Goal: Information Seeking & Learning: Learn about a topic

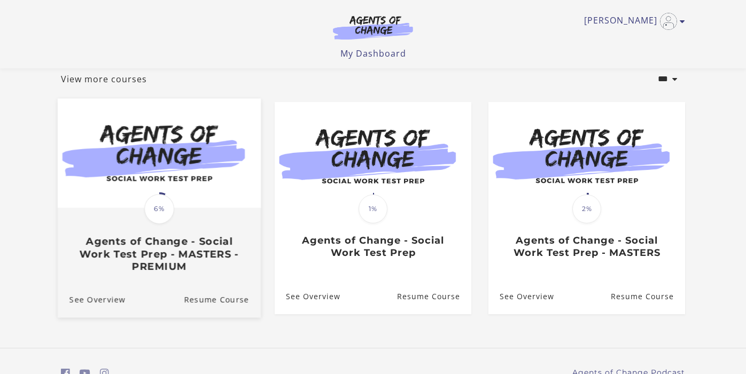
scroll to position [56, 0]
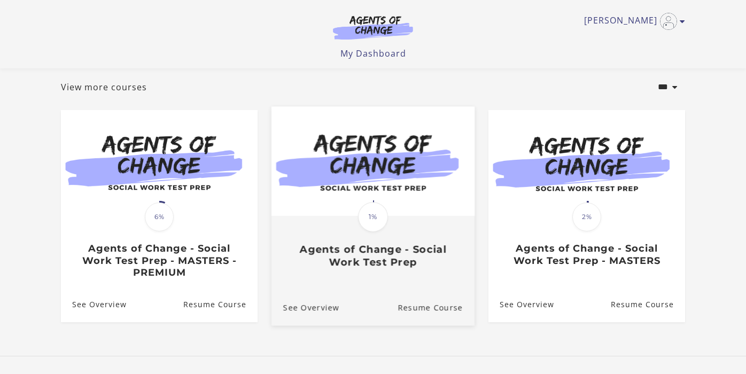
click at [357, 173] on img at bounding box center [372, 160] width 203 height 109
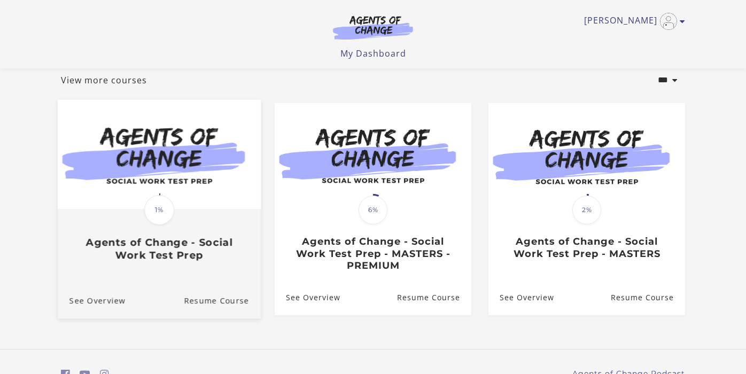
scroll to position [44, 0]
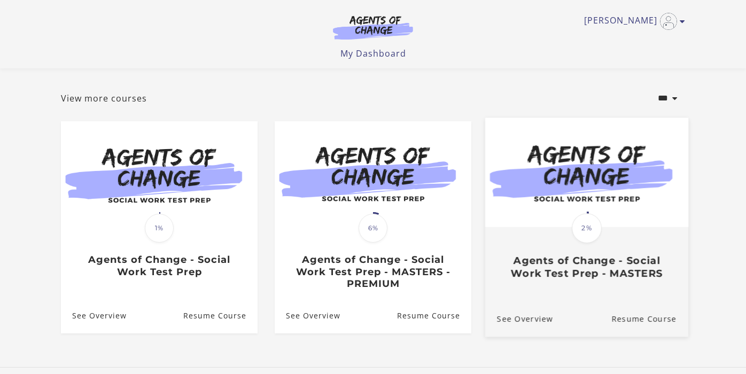
click at [579, 177] on img at bounding box center [586, 171] width 203 height 109
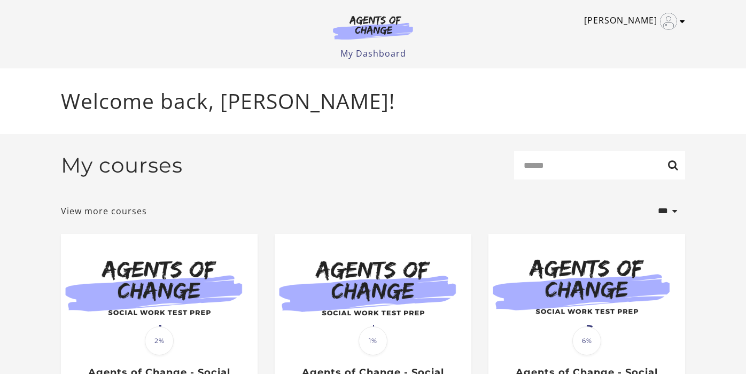
click at [662, 17] on img "Toggle menu" at bounding box center [668, 21] width 17 height 17
click at [356, 34] on img at bounding box center [372, 27] width 103 height 25
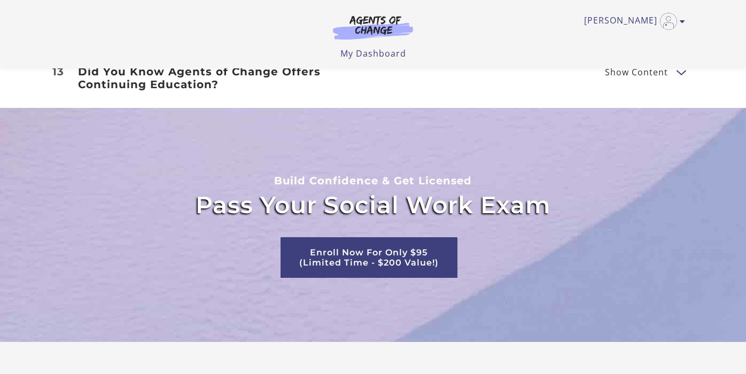
scroll to position [1984, 0]
click at [323, 247] on link "Enroll Now For Only $95 (Limited Time - $200 Value!)" at bounding box center [368, 257] width 177 height 41
